Goal: Information Seeking & Learning: Learn about a topic

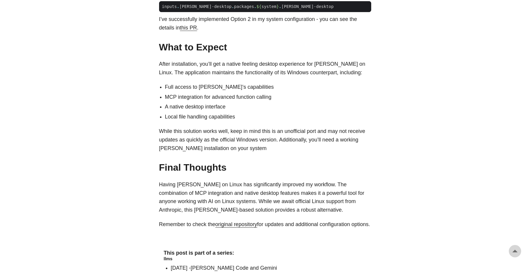
scroll to position [651, 0]
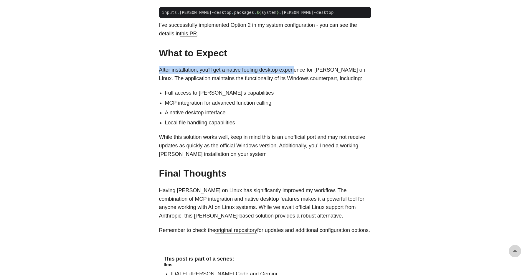
drag, startPoint x: 160, startPoint y: 54, endPoint x: 307, endPoint y: 50, distance: 146.8
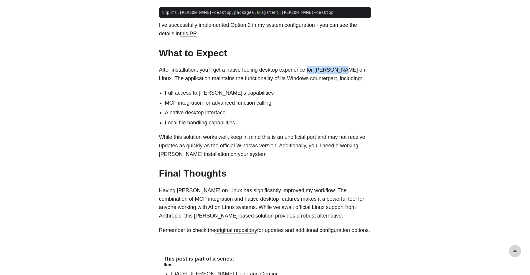
drag, startPoint x: 310, startPoint y: 50, endPoint x: 350, endPoint y: 50, distance: 39.8
click at [350, 66] on p "After installation, you’ll get a native feeling desktop experience for [PERSON_…" at bounding box center [265, 74] width 212 height 17
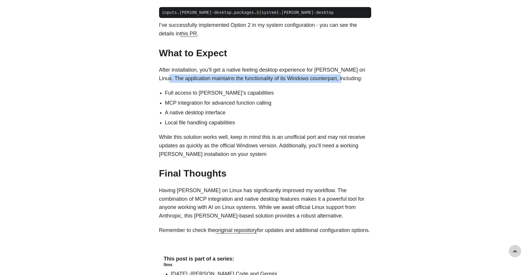
drag, startPoint x: 160, startPoint y: 58, endPoint x: 337, endPoint y: 58, distance: 177.4
click at [337, 66] on p "After installation, you’ll get a native feeling desktop experience for [PERSON_…" at bounding box center [265, 74] width 212 height 17
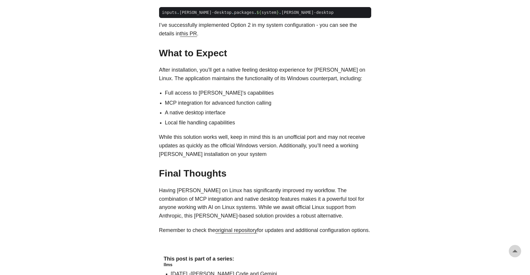
drag, startPoint x: 165, startPoint y: 82, endPoint x: 336, endPoint y: 82, distance: 170.6
click at [336, 99] on li "MCP integration for advanced function calling" at bounding box center [268, 103] width 206 height 9
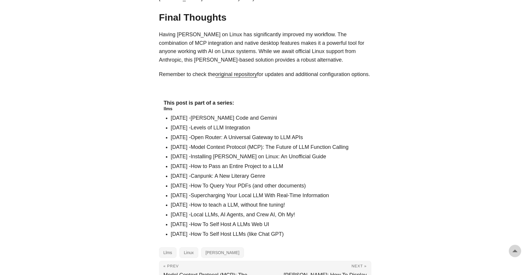
scroll to position [813, 0]
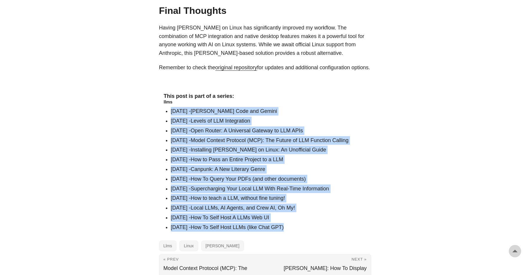
drag, startPoint x: 165, startPoint y: 101, endPoint x: 334, endPoint y: 214, distance: 203.4
click at [334, 223] on li "[DATE] - How To Self Host LLMs (like Chat GPT)" at bounding box center [269, 227] width 196 height 9
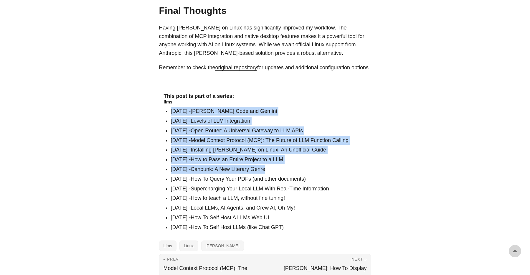
drag, startPoint x: 159, startPoint y: 97, endPoint x: 296, endPoint y: 162, distance: 151.7
click at [296, 165] on li "[DATE] - Canpunk: A New Literary Genre" at bounding box center [269, 169] width 196 height 9
